Goal: Find contact information: Find contact information

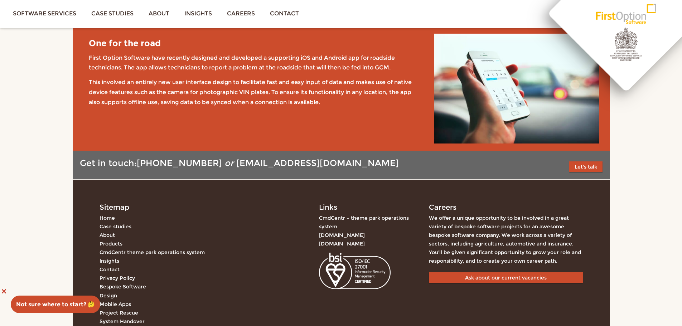
scroll to position [1024, 0]
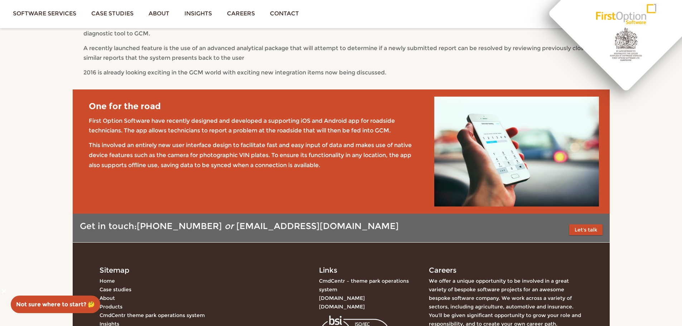
click at [457, 66] on div "Ongoing Phases 2015 was an interesting year and has seen further key developmen…" at bounding box center [341, 31] width 516 height 93
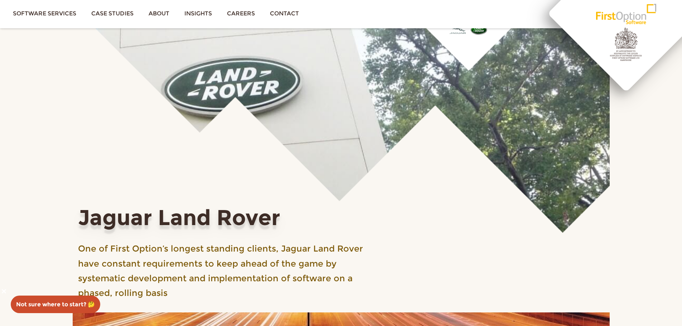
scroll to position [0, 0]
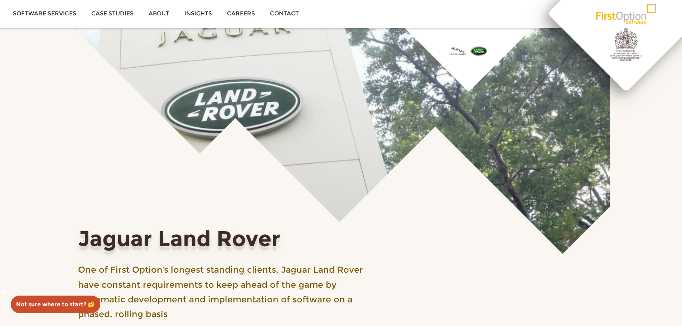
drag, startPoint x: 494, startPoint y: 206, endPoint x: 416, endPoint y: -25, distance: 243.6
click at [298, 8] on link "Contact" at bounding box center [285, 13] width 44 height 27
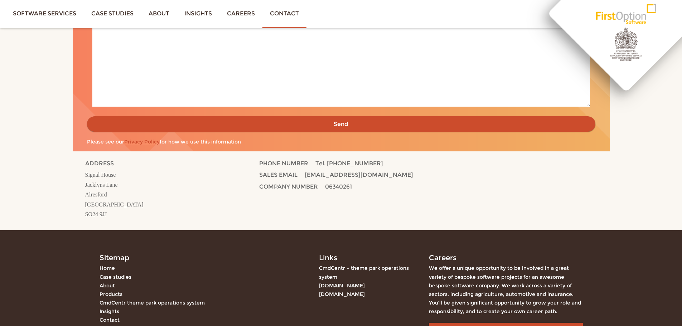
scroll to position [346, 0]
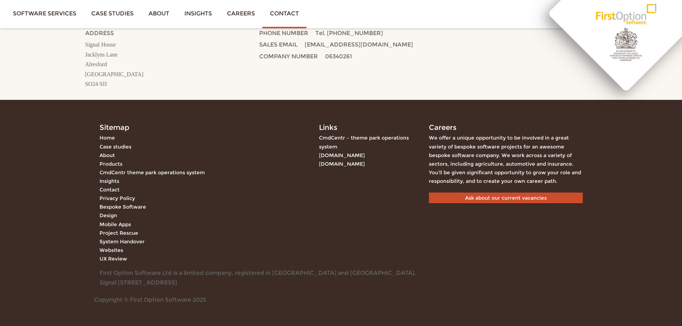
drag, startPoint x: 349, startPoint y: 101, endPoint x: 347, endPoint y: 339, distance: 237.8
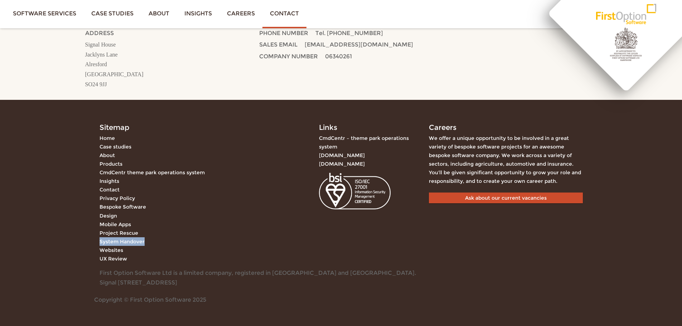
click at [239, 247] on ul "Home Case studies About Products CmdCentr theme park operations system Insights…" at bounding box center [204, 199] width 209 height 130
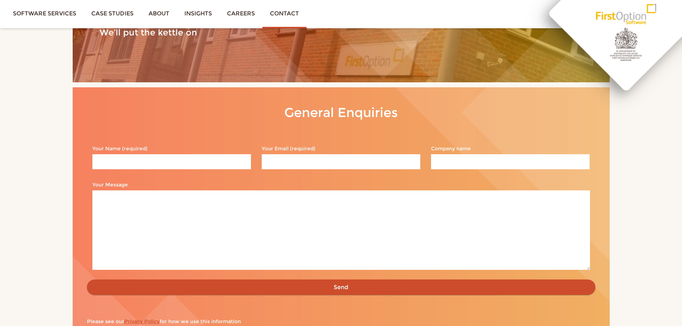
scroll to position [0, 0]
